Goal: Browse casually

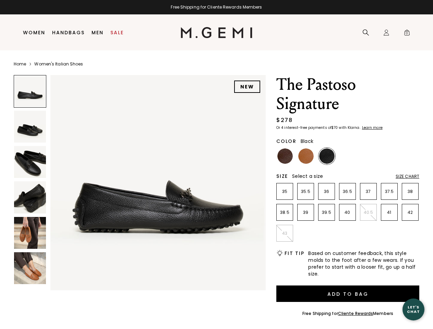
click at [216, 7] on div "Free Shipping for Cliente Rewards Members" at bounding box center [216, 6] width 433 height 5
click at [366, 33] on icon at bounding box center [366, 32] width 7 height 7
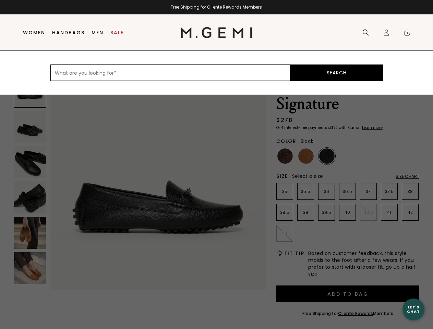
click at [387, 33] on div "Icons/20x20/profile@2x Sign In Orders Rewards Refer a Friend Address Book Call …" at bounding box center [387, 33] width 14 height 36
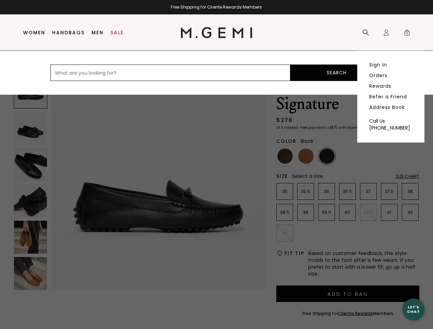
click at [407, 33] on span "0" at bounding box center [407, 34] width 7 height 7
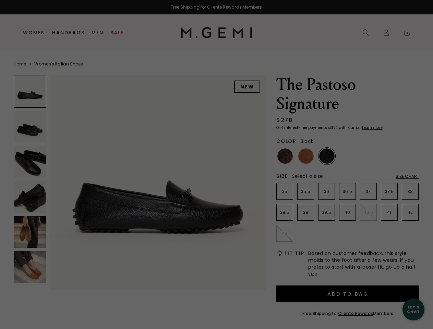
click at [54, 68] on div at bounding box center [216, 164] width 433 height 329
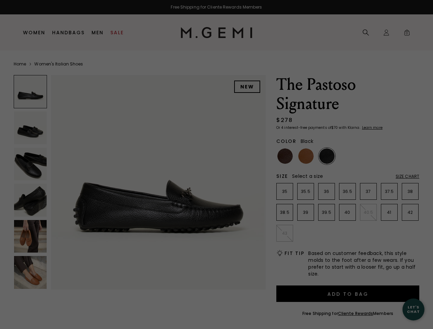
click at [140, 181] on div "Free Shipping for Cliente Rewards Members Icons/20x20/hamburger@2x Women Shop A…" at bounding box center [216, 164] width 433 height 329
click at [30, 91] on div at bounding box center [31, 92] width 34 height 34
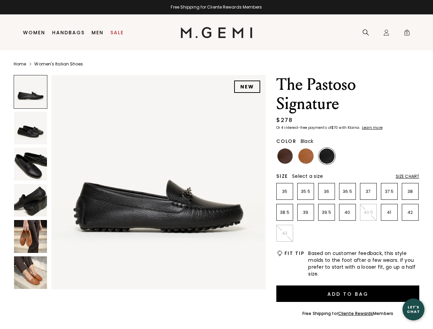
click at [30, 127] on img at bounding box center [30, 128] width 33 height 33
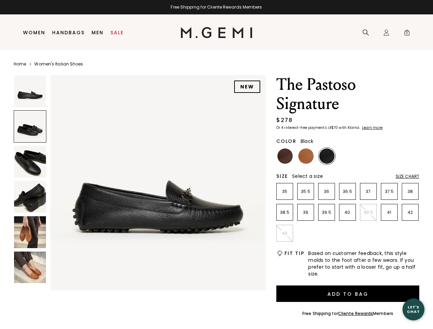
click at [30, 162] on img at bounding box center [30, 162] width 32 height 32
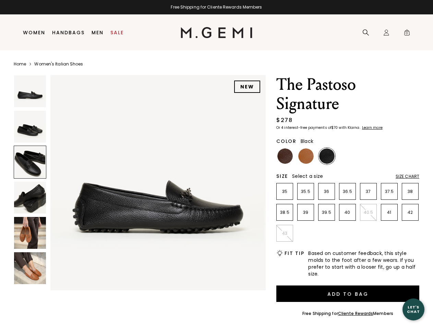
click at [30, 197] on img at bounding box center [30, 198] width 32 height 32
